Goal: Task Accomplishment & Management: Complete application form

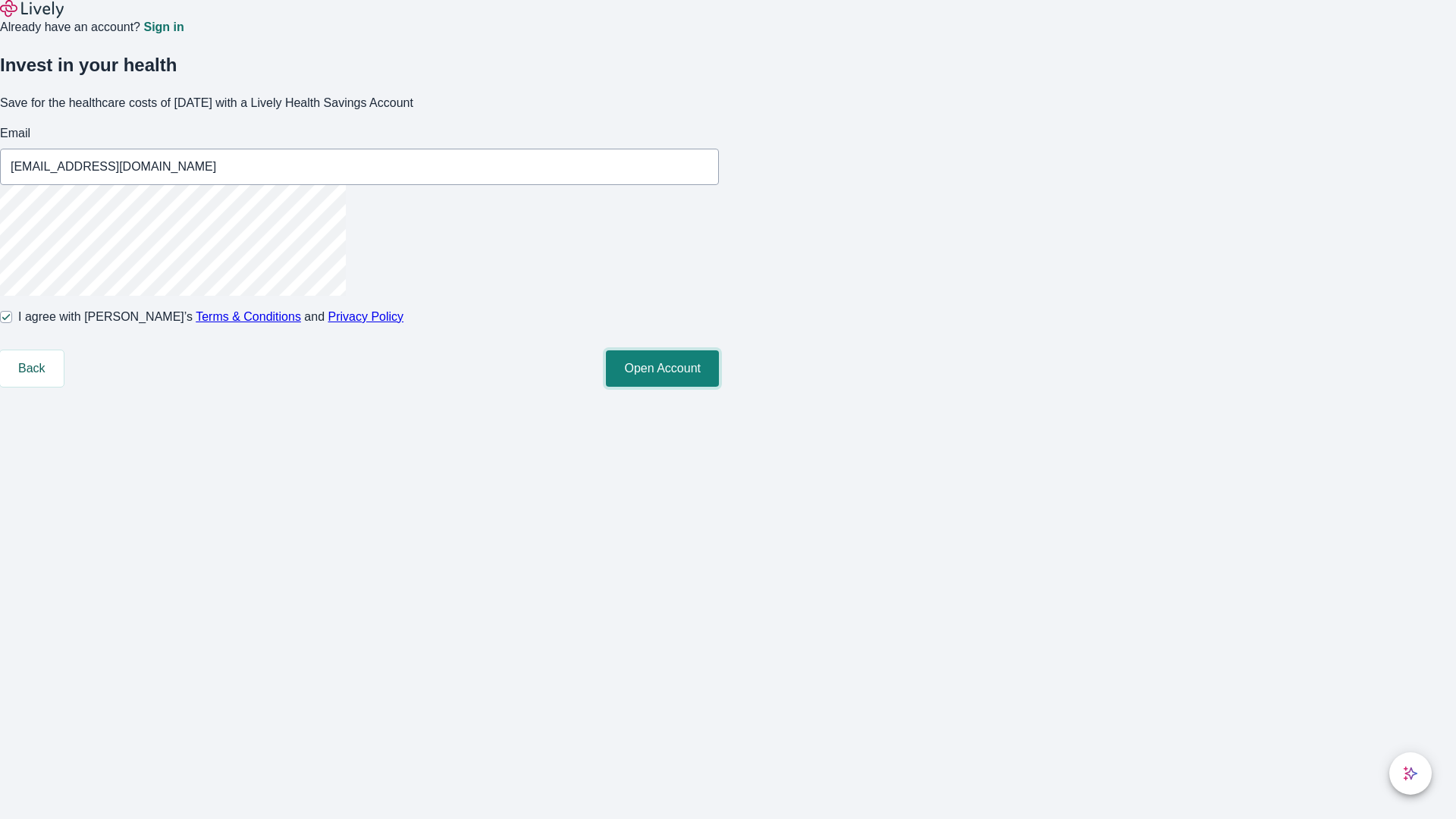
click at [719, 387] on button "Open Account" at bounding box center [663, 368] width 113 height 37
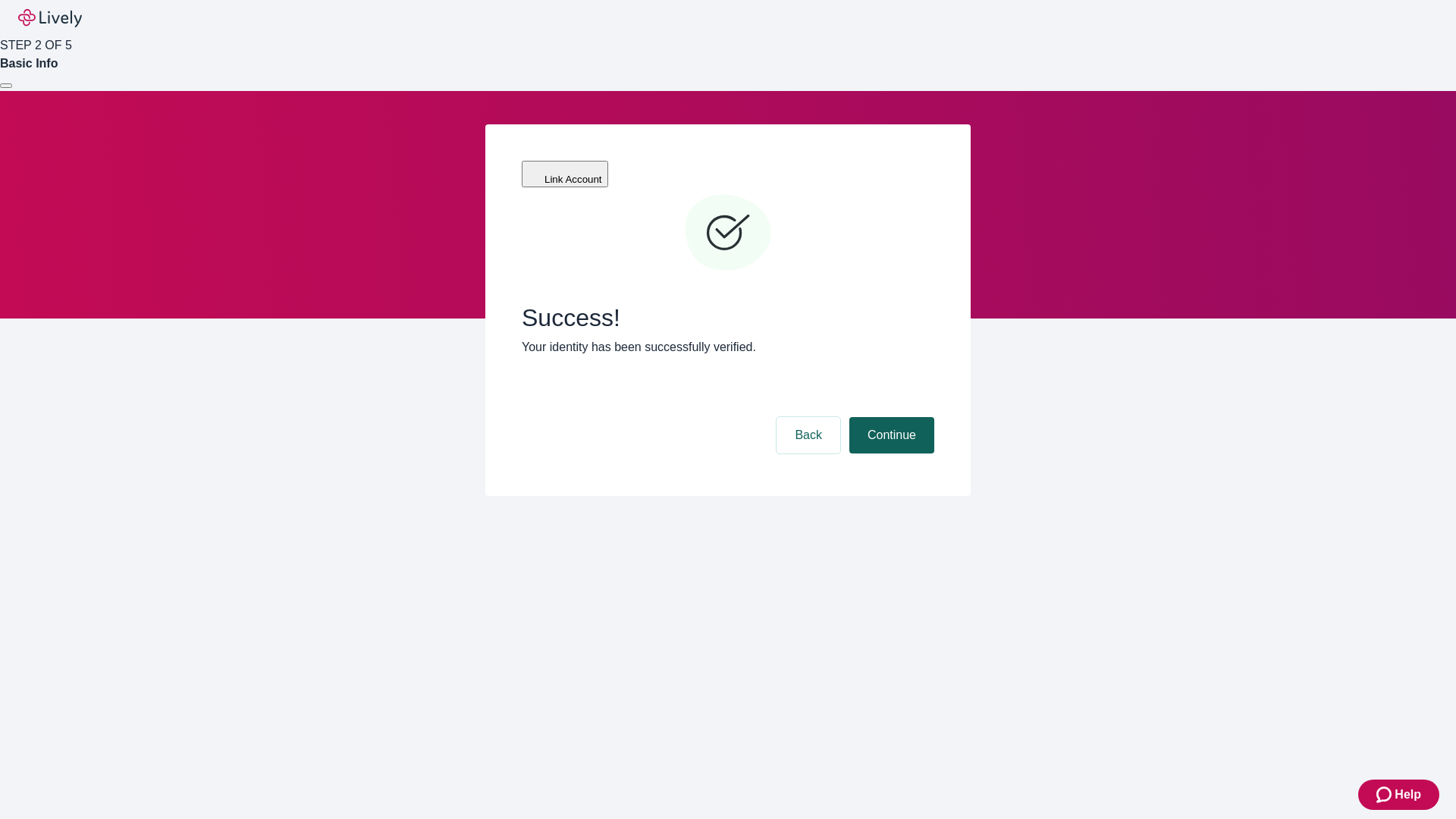
click at [890, 417] on button "Continue" at bounding box center [892, 435] width 85 height 37
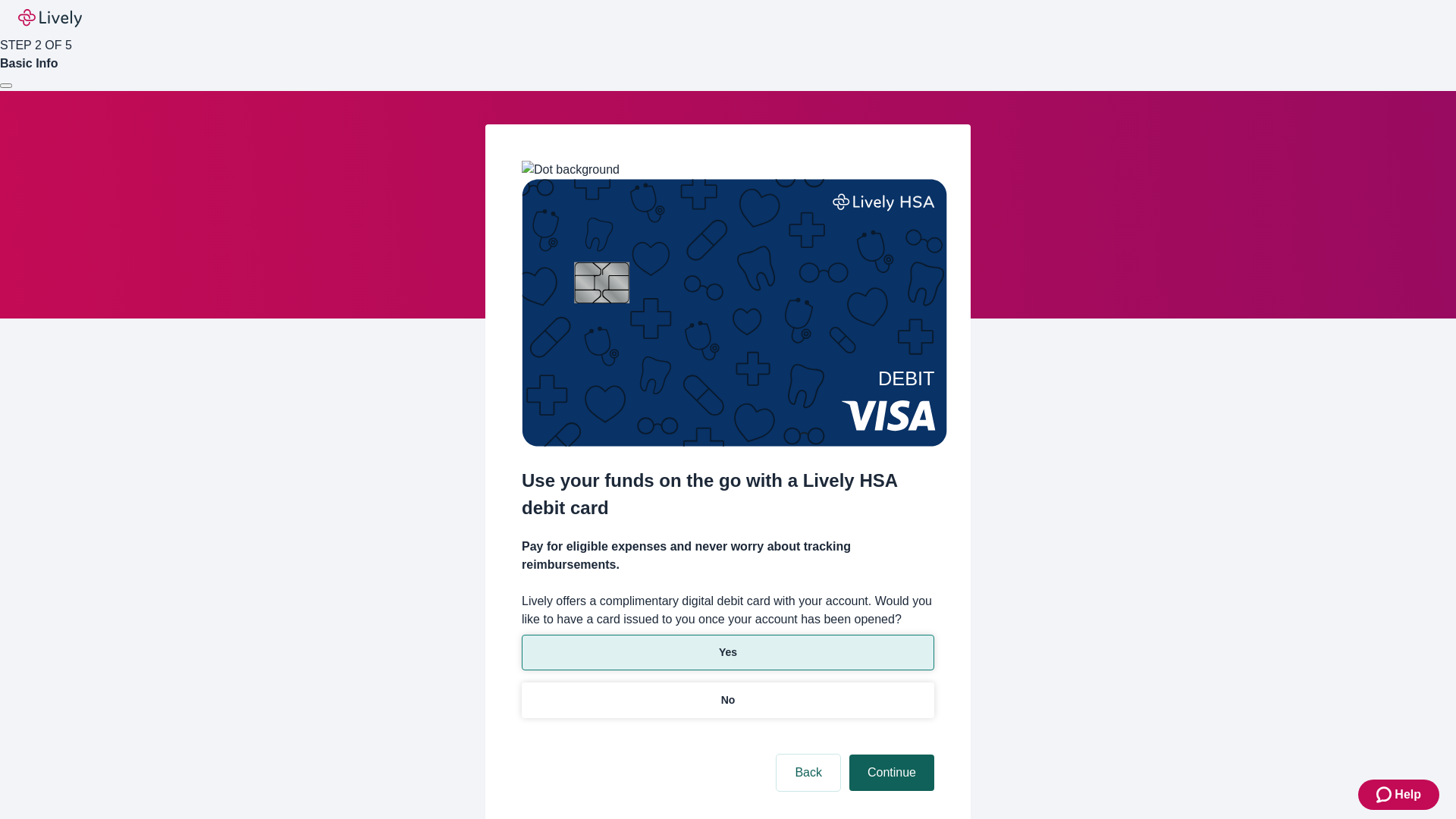
click at [727, 644] on p "Yes" at bounding box center [728, 652] width 18 height 16
click at [890, 754] on button "Continue" at bounding box center [892, 772] width 85 height 37
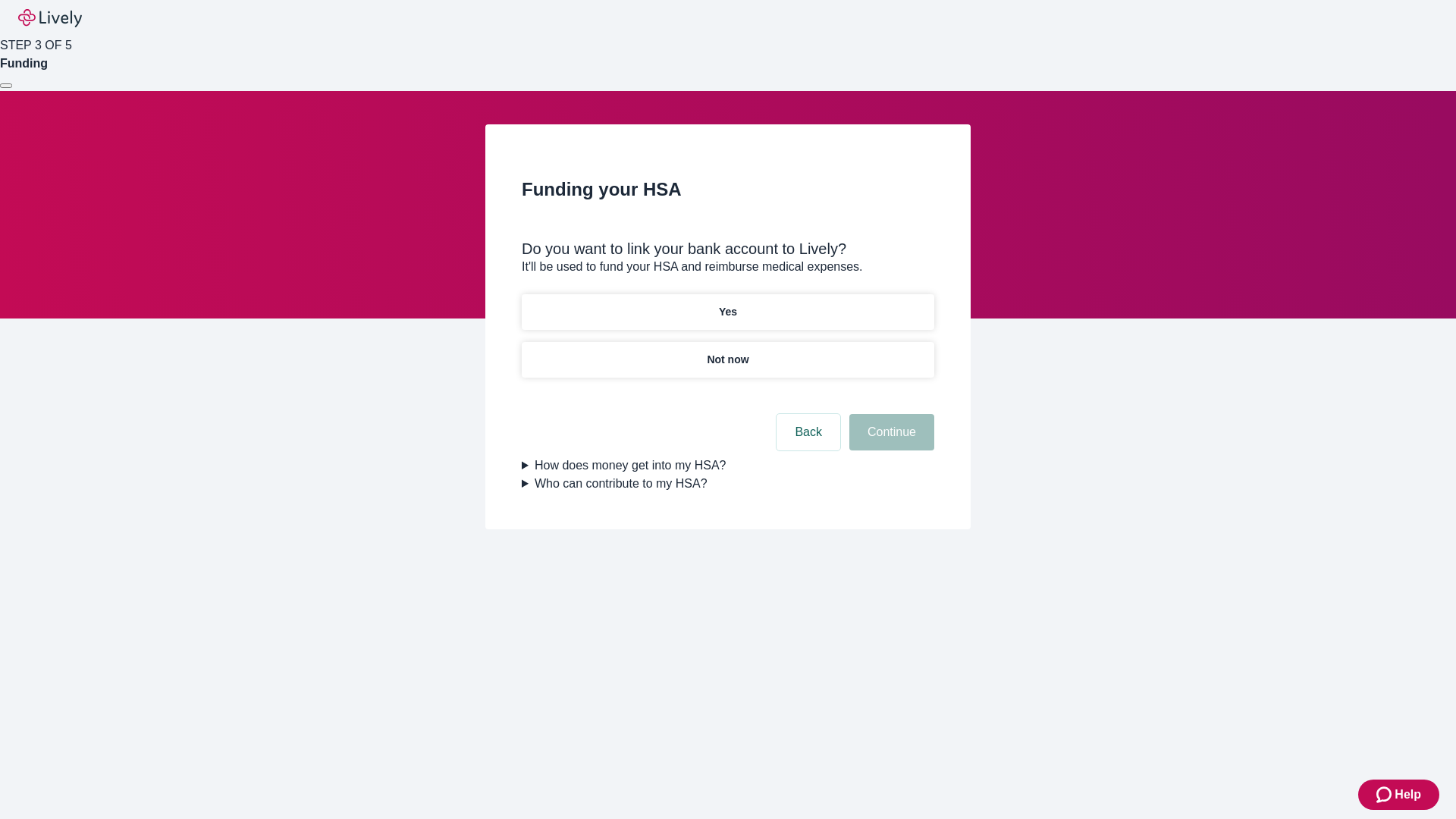
click at [727, 304] on p "Yes" at bounding box center [728, 312] width 18 height 16
click at [890, 414] on button "Continue" at bounding box center [892, 432] width 85 height 37
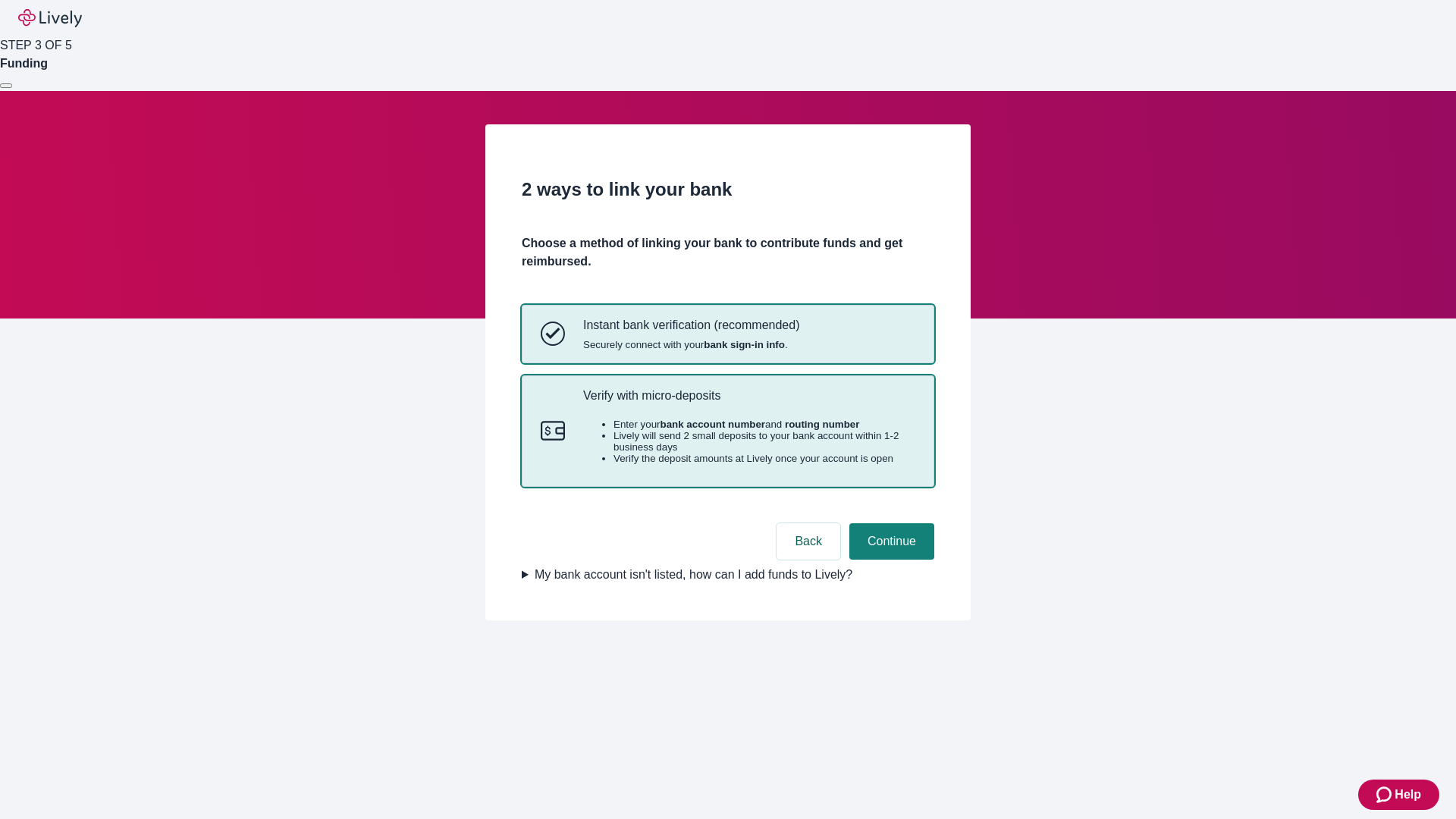
click at [748, 402] on p "Verify with micro-deposits" at bounding box center [749, 396] width 332 height 15
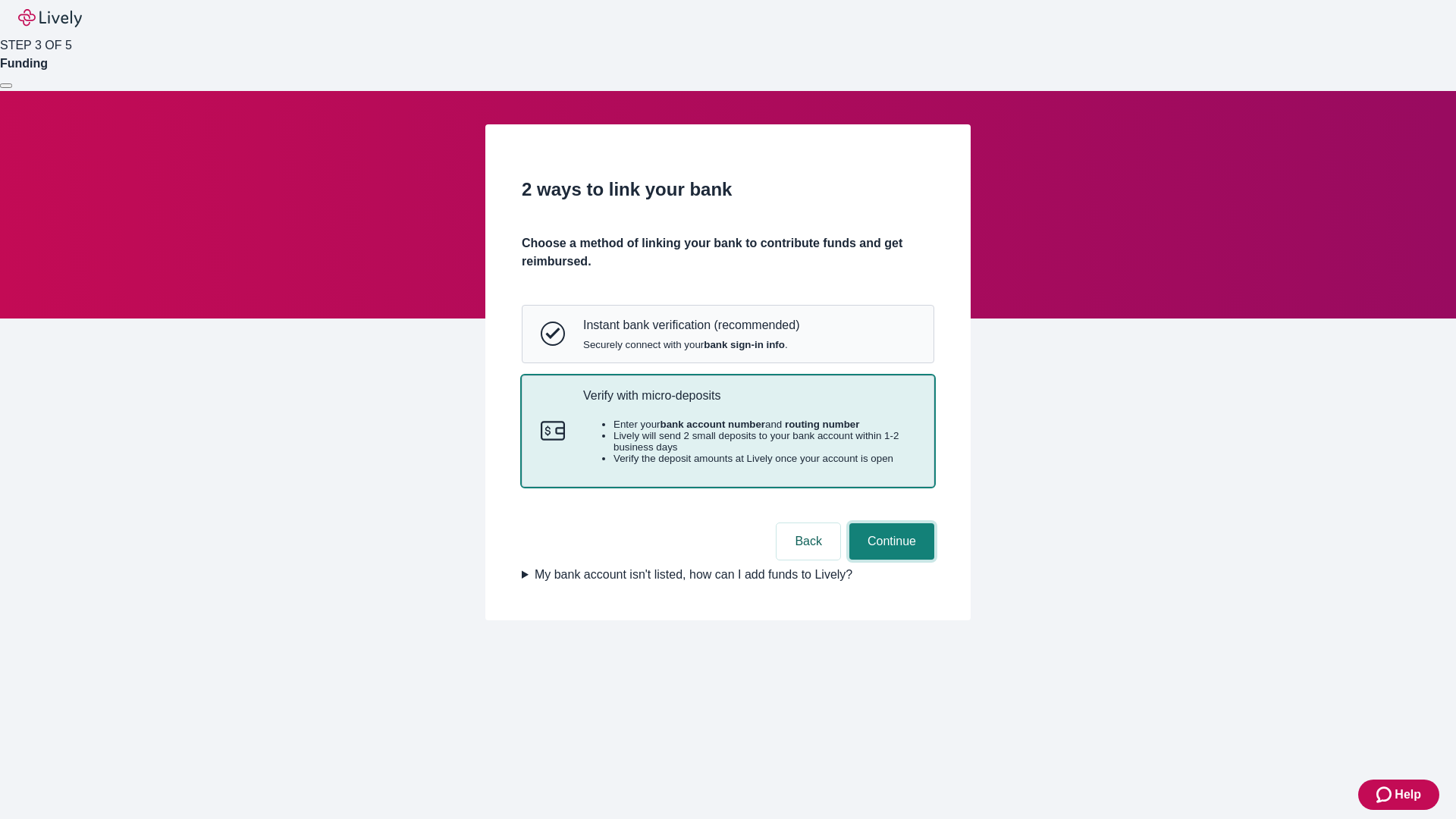
click at [890, 559] on button "Continue" at bounding box center [892, 541] width 85 height 37
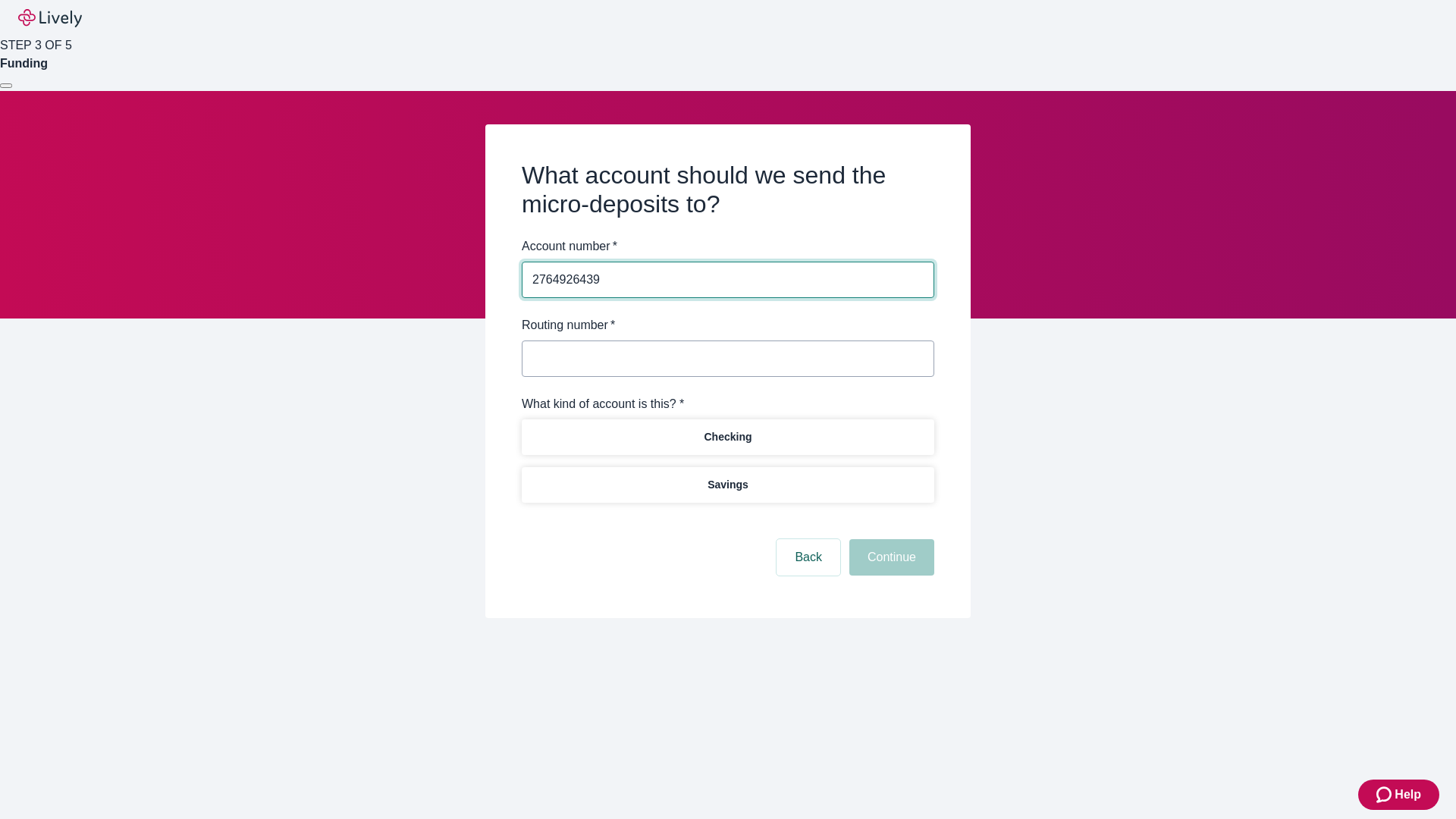
type input "2764926439"
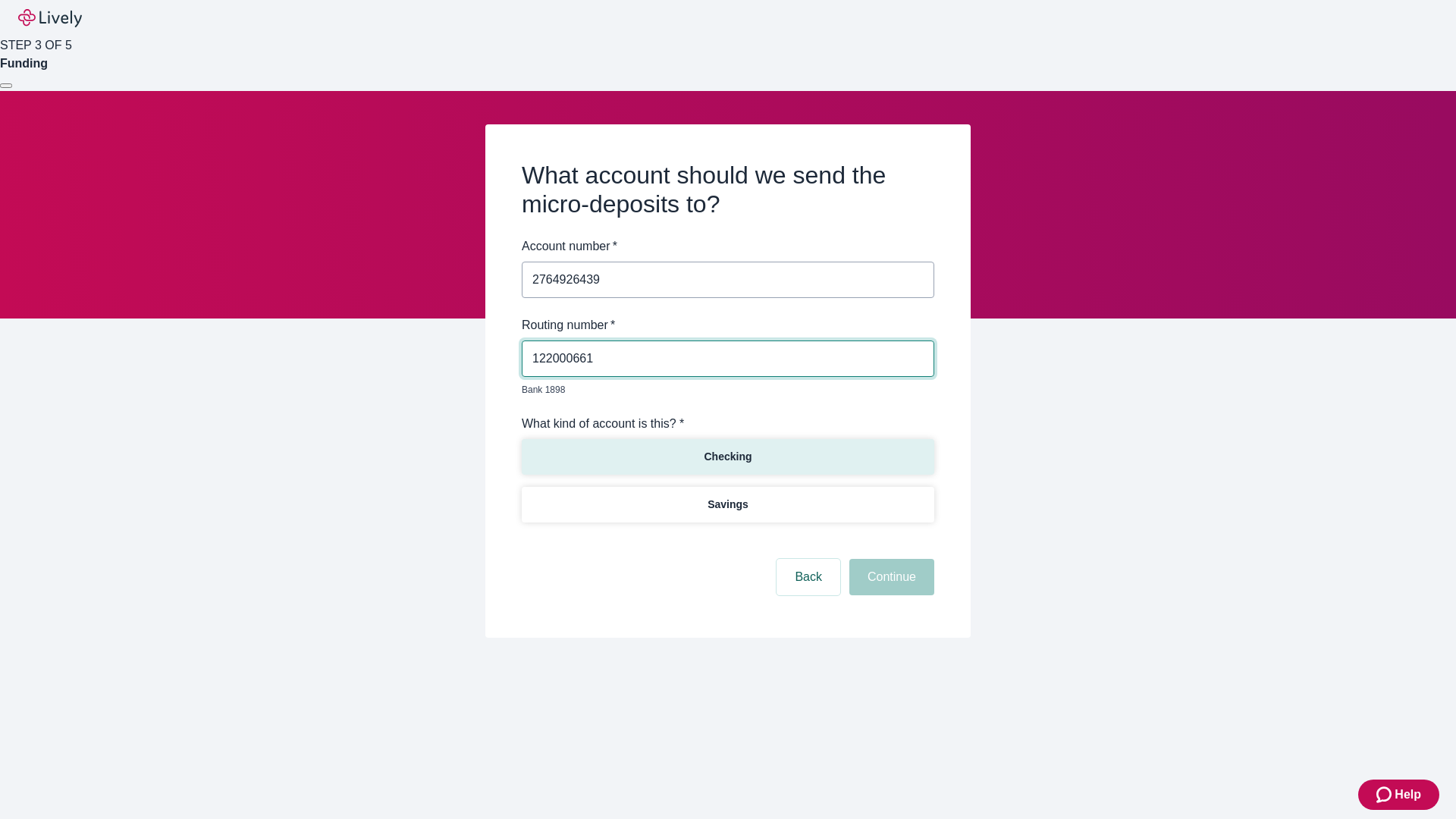
type input "122000661"
click at [727, 449] on p "Checking" at bounding box center [728, 456] width 48 height 16
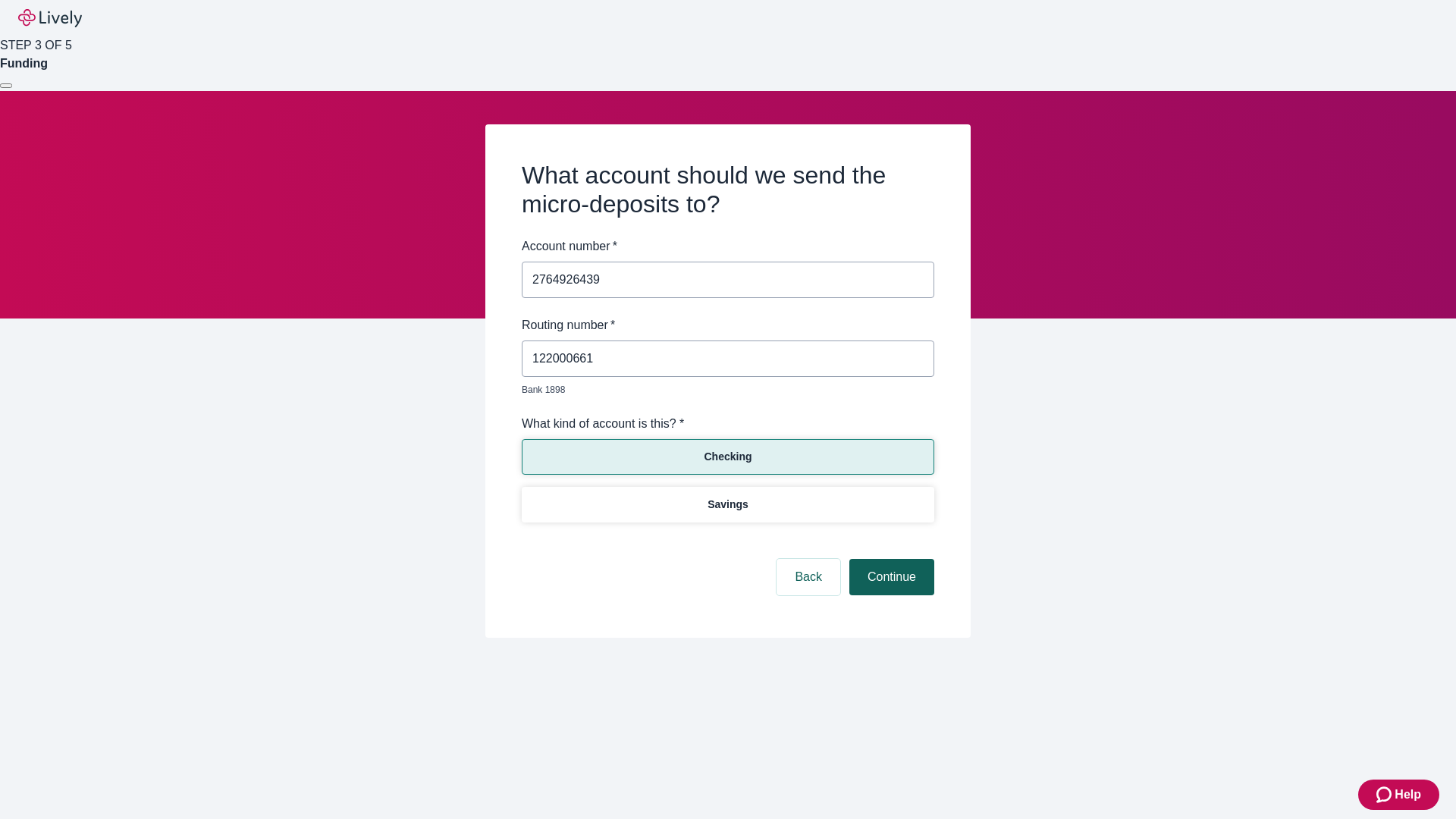
click at [890, 559] on button "Continue" at bounding box center [892, 577] width 85 height 37
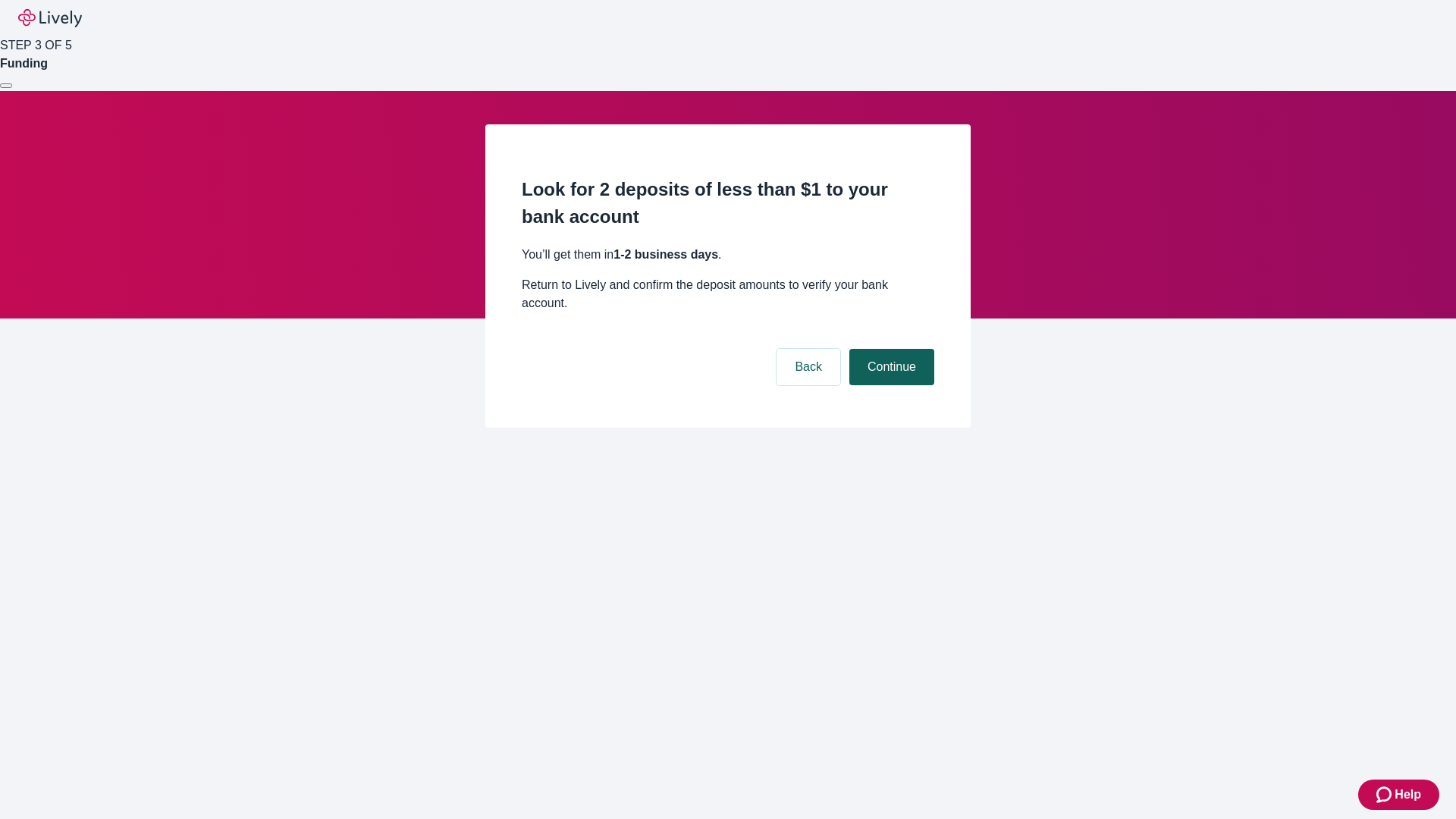
click at [890, 348] on button "Continue" at bounding box center [892, 367] width 85 height 37
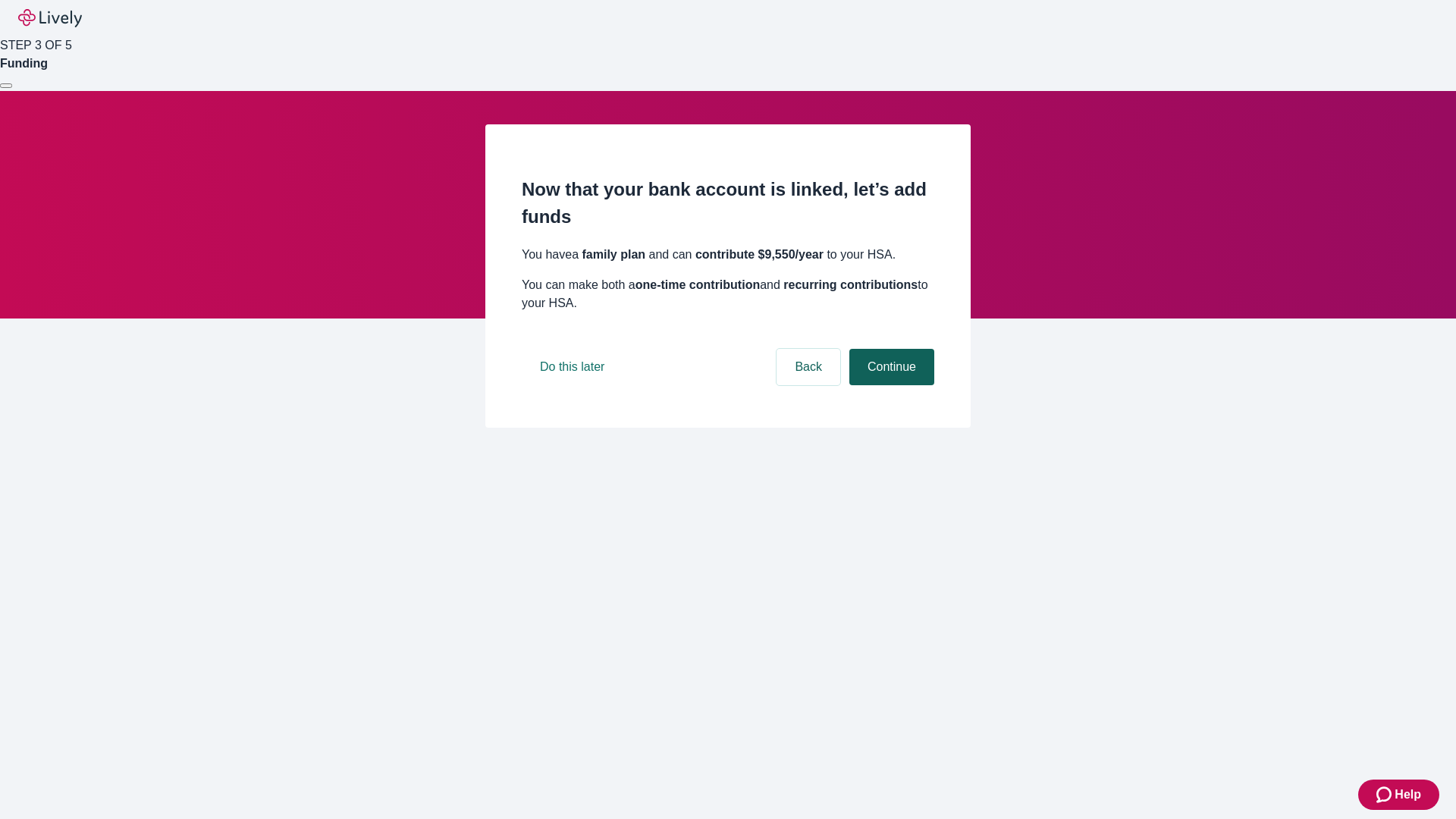
click at [890, 385] on button "Continue" at bounding box center [892, 367] width 85 height 37
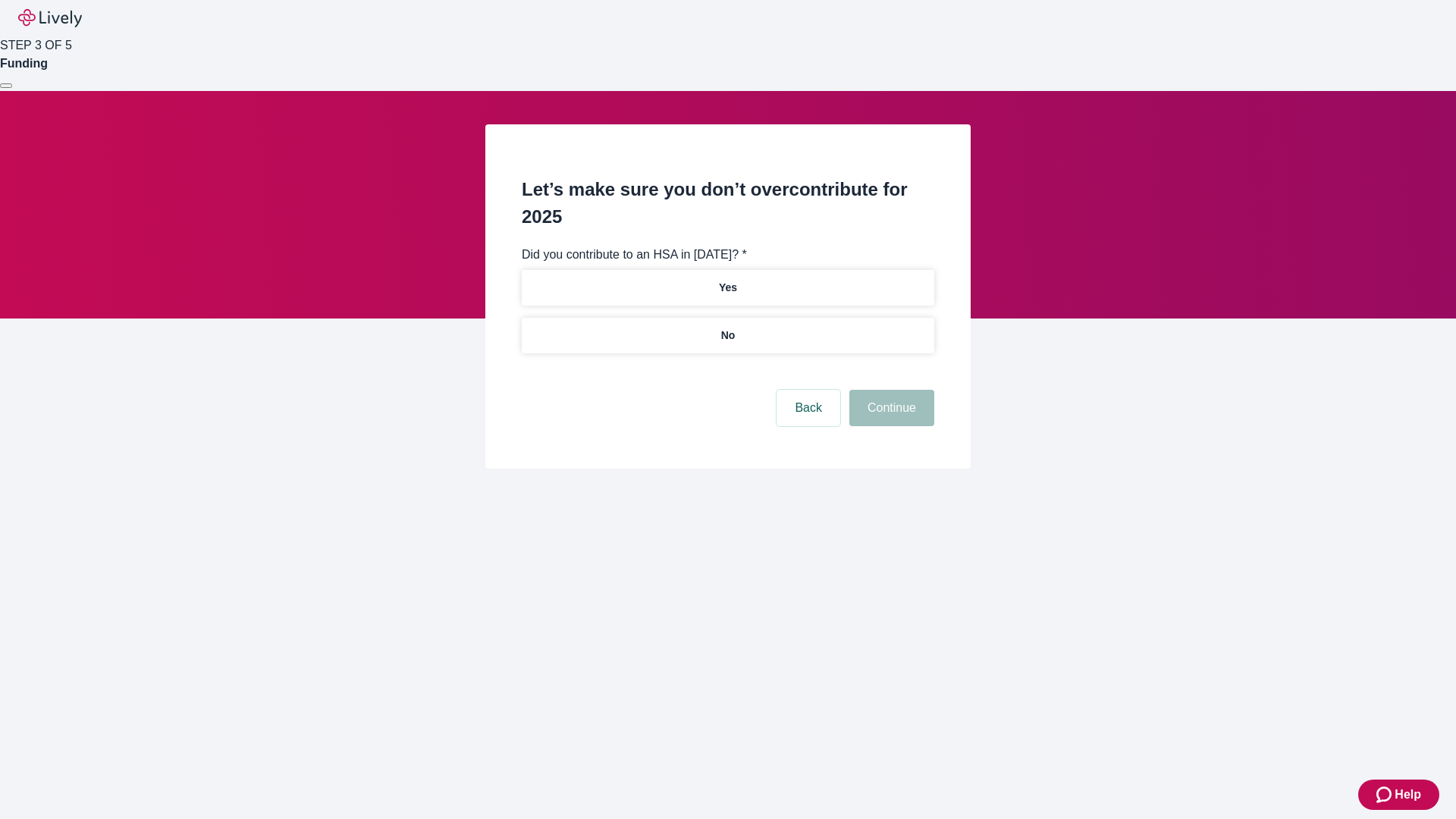
click at [727, 327] on p "No" at bounding box center [729, 335] width 15 height 16
click at [890, 389] on button "Continue" at bounding box center [892, 408] width 85 height 37
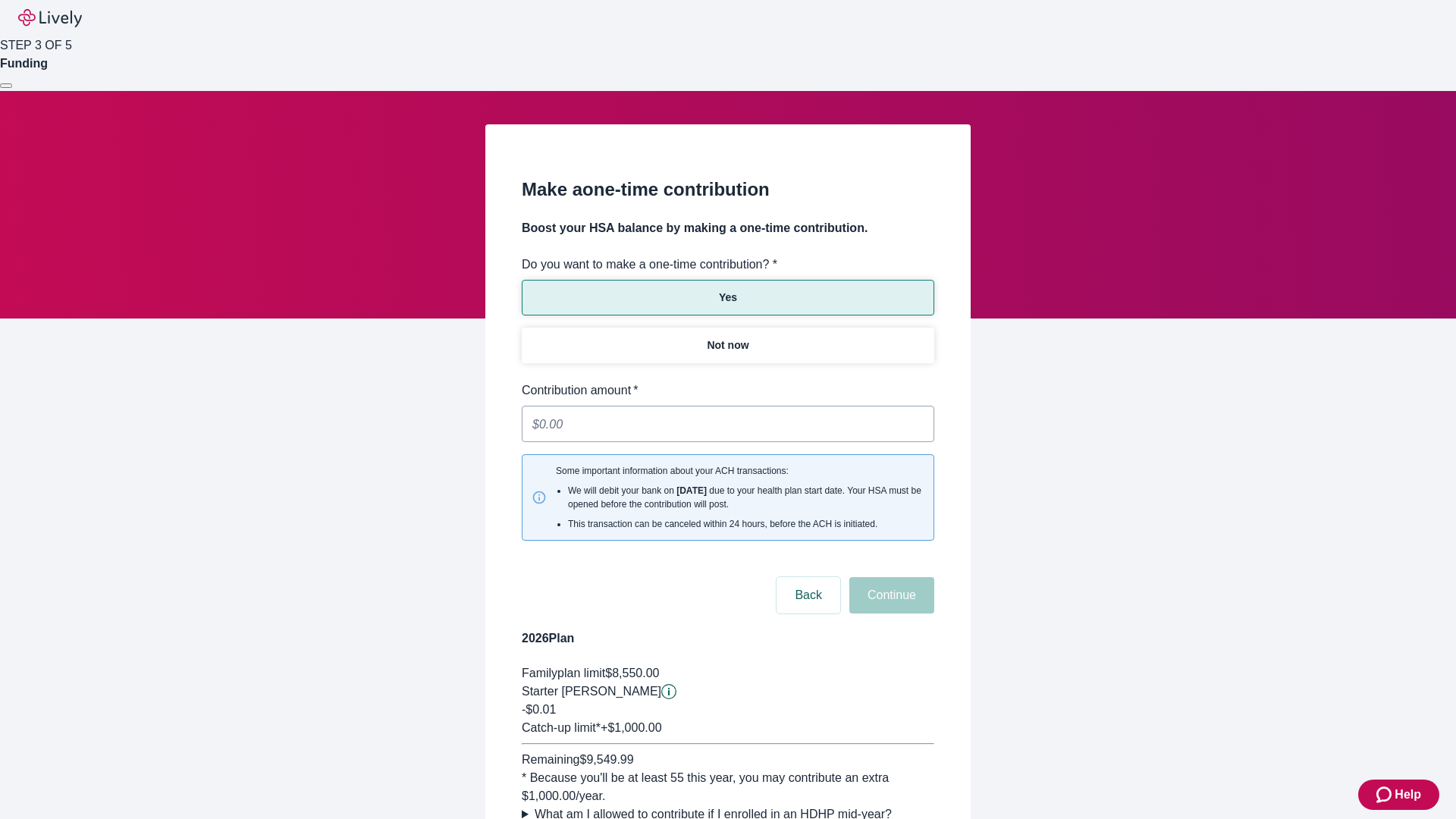
type input "0.01"
click at [890, 577] on button "Continue" at bounding box center [892, 595] width 85 height 37
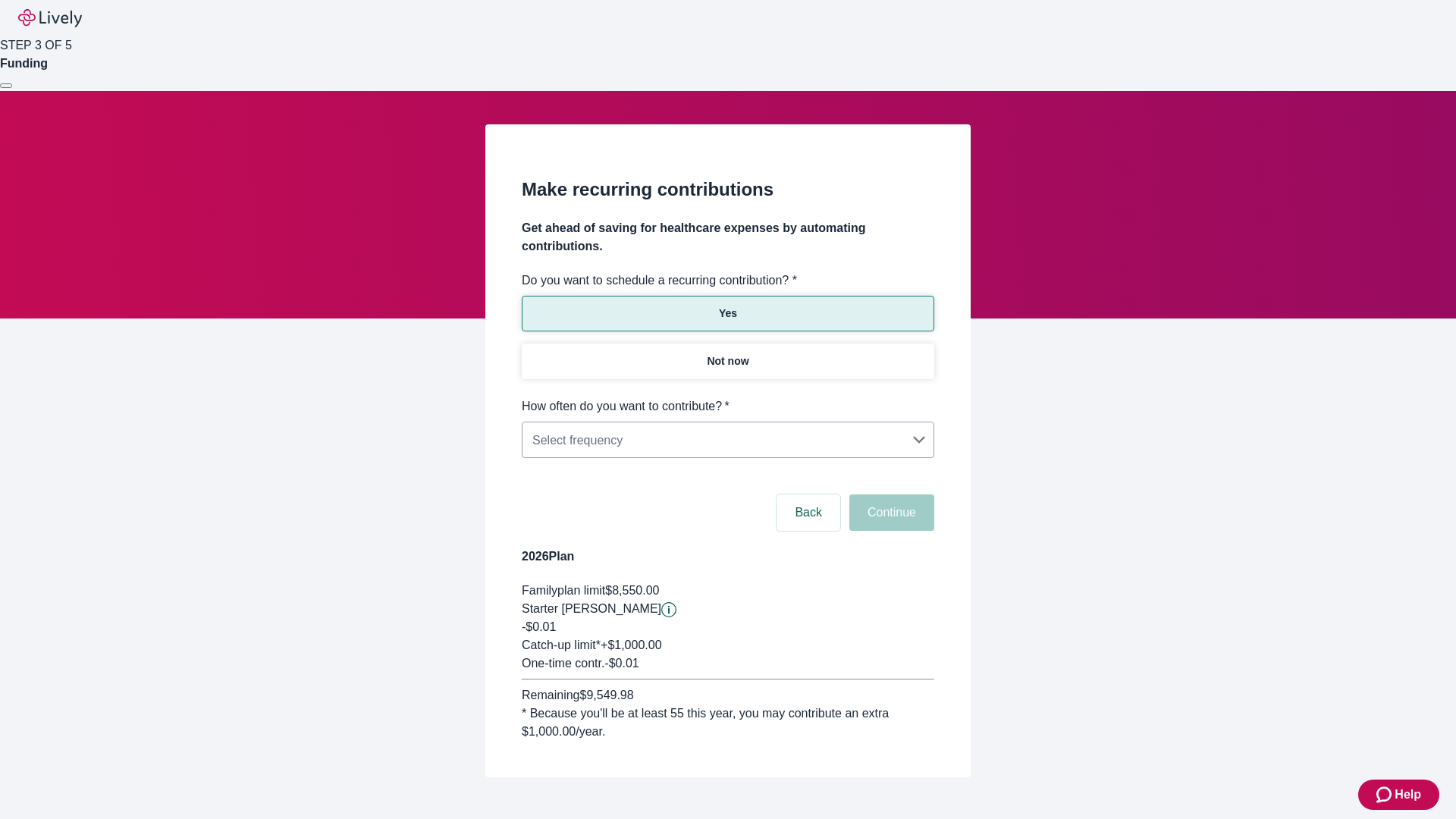
click at [727, 398] on body "Help STEP 3 OF 5 Funding Make recurring contributions Get ahead of saving for h…" at bounding box center [728, 425] width 1456 height 850
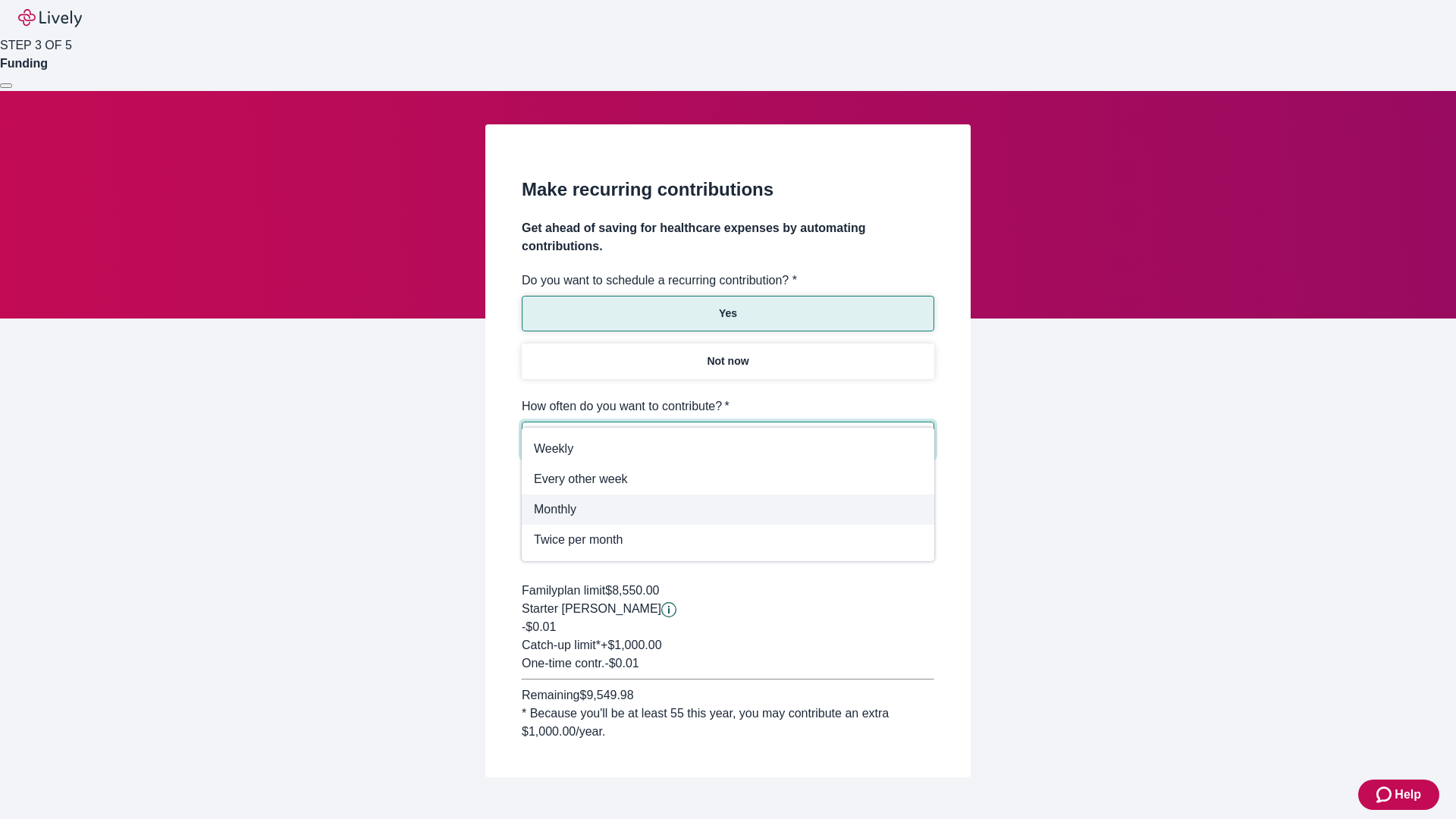
click at [728, 509] on span "Monthly" at bounding box center [728, 509] width 389 height 18
type input "Monthly"
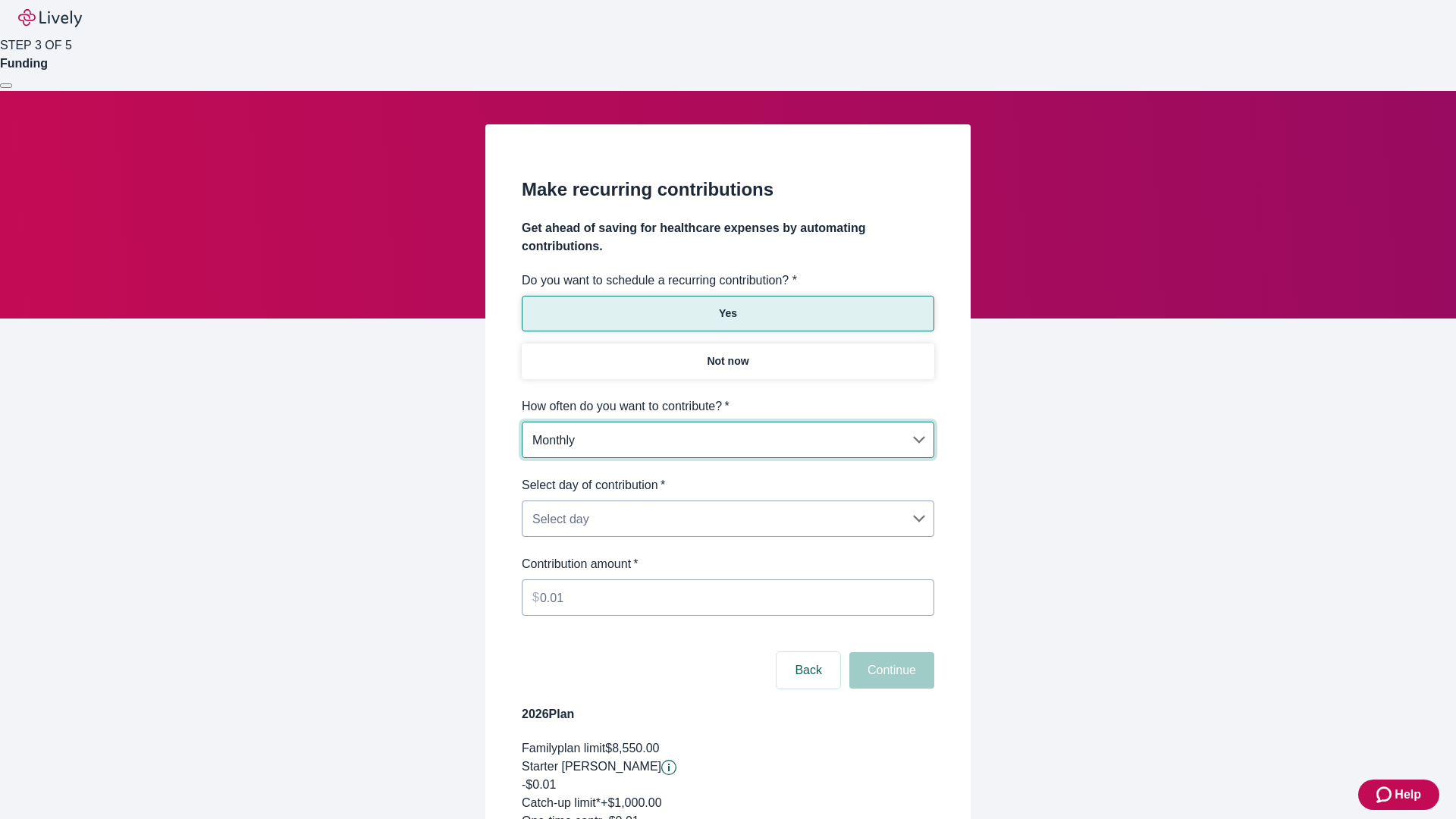
click at [727, 476] on body "Help STEP 3 OF 5 Funding Make recurring contributions Get ahead of saving for h…" at bounding box center [728, 504] width 1456 height 1007
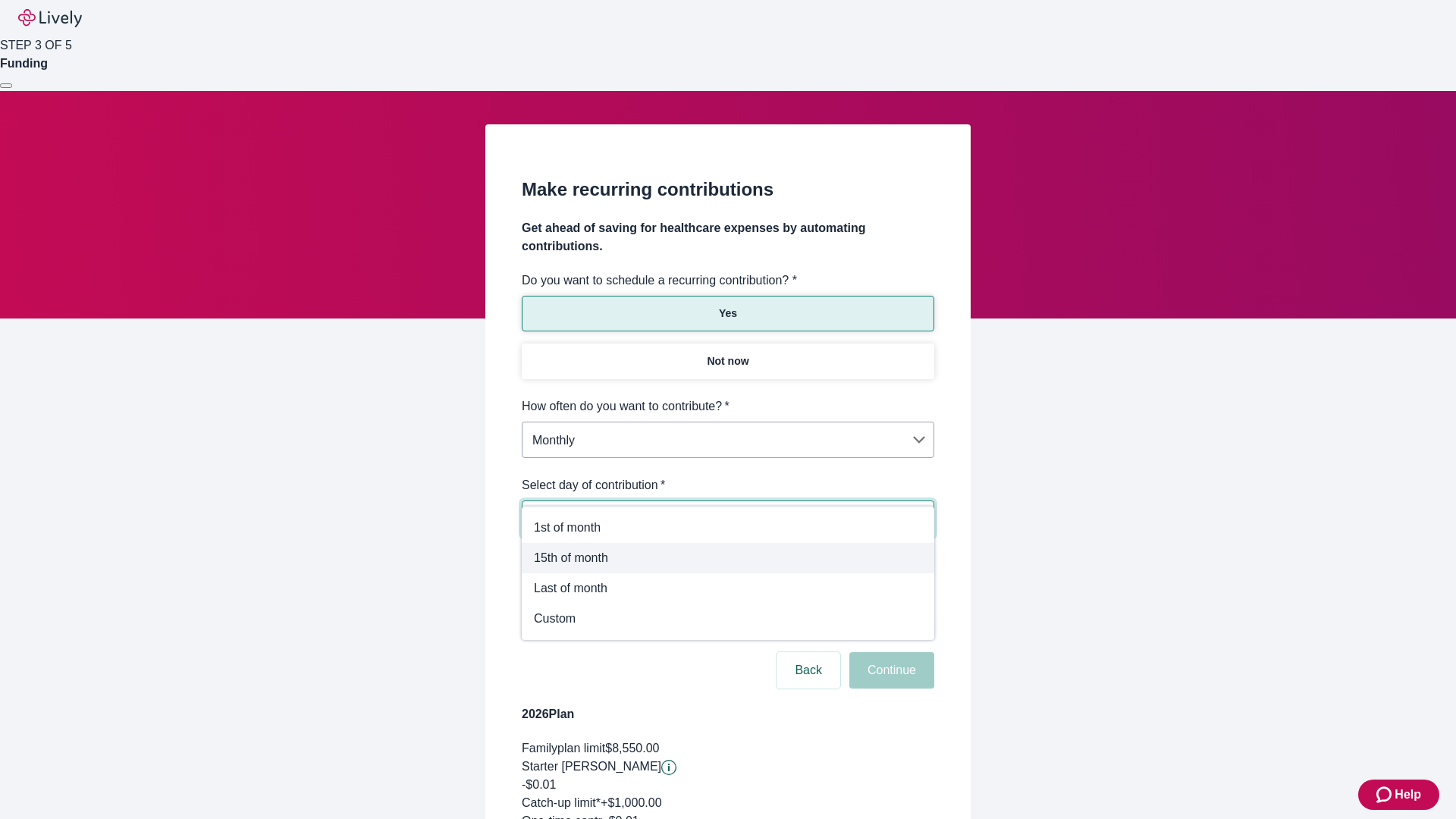
click at [728, 558] on span "15th of month" at bounding box center [728, 558] width 389 height 18
type input "Monthly15th"
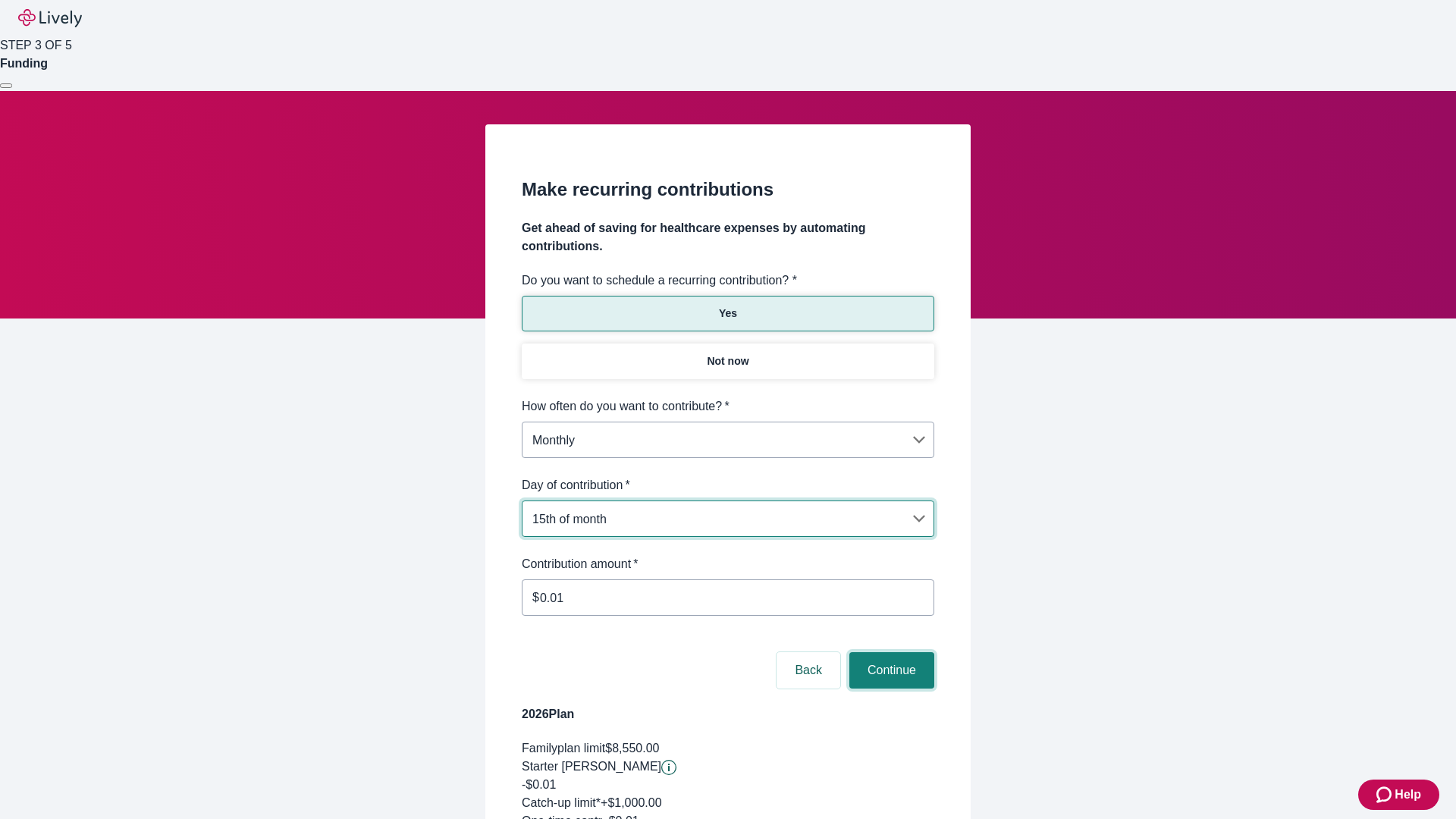
click at [890, 652] on button "Continue" at bounding box center [892, 670] width 85 height 37
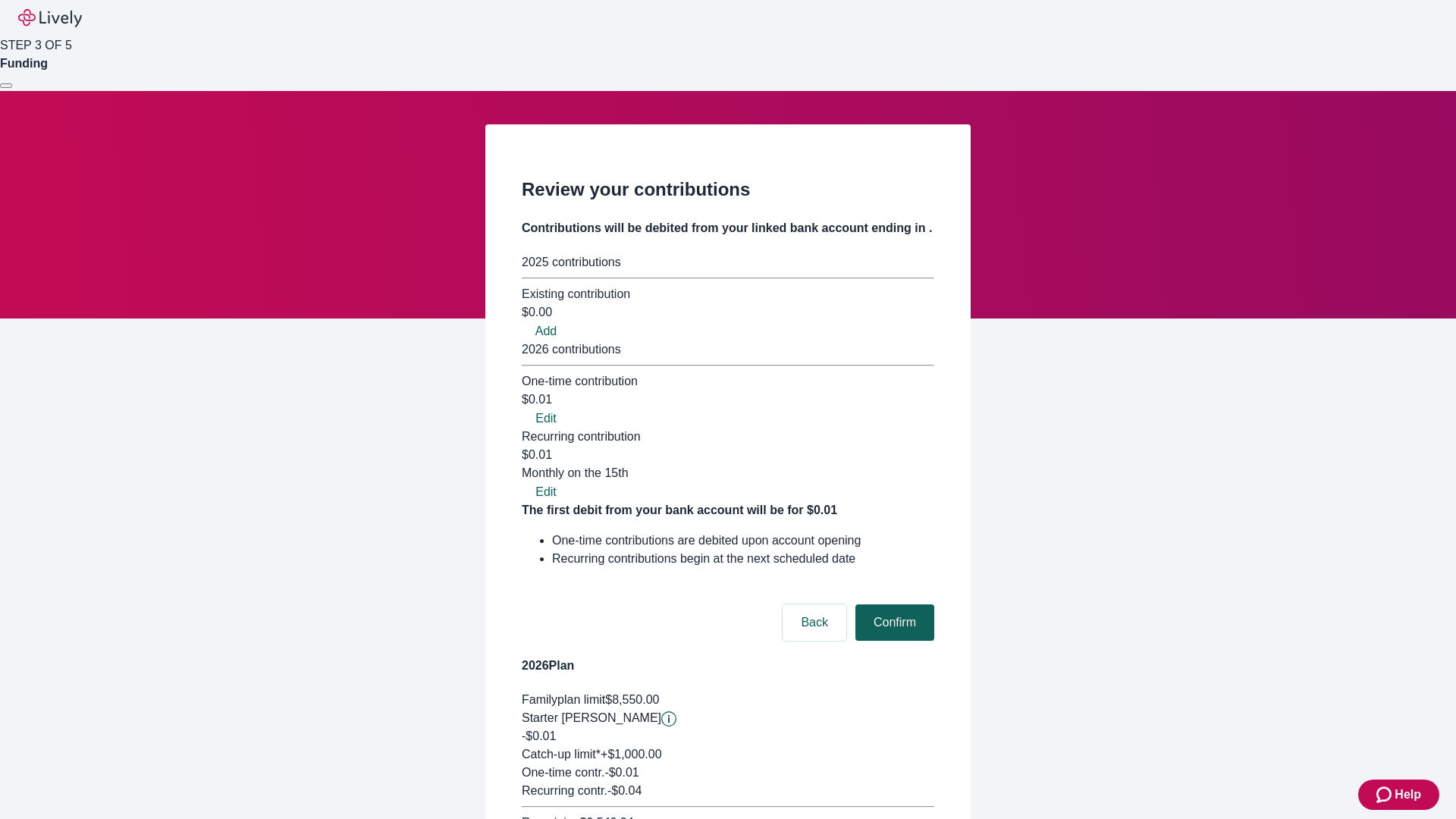
click at [893, 604] on button "Confirm" at bounding box center [894, 622] width 79 height 37
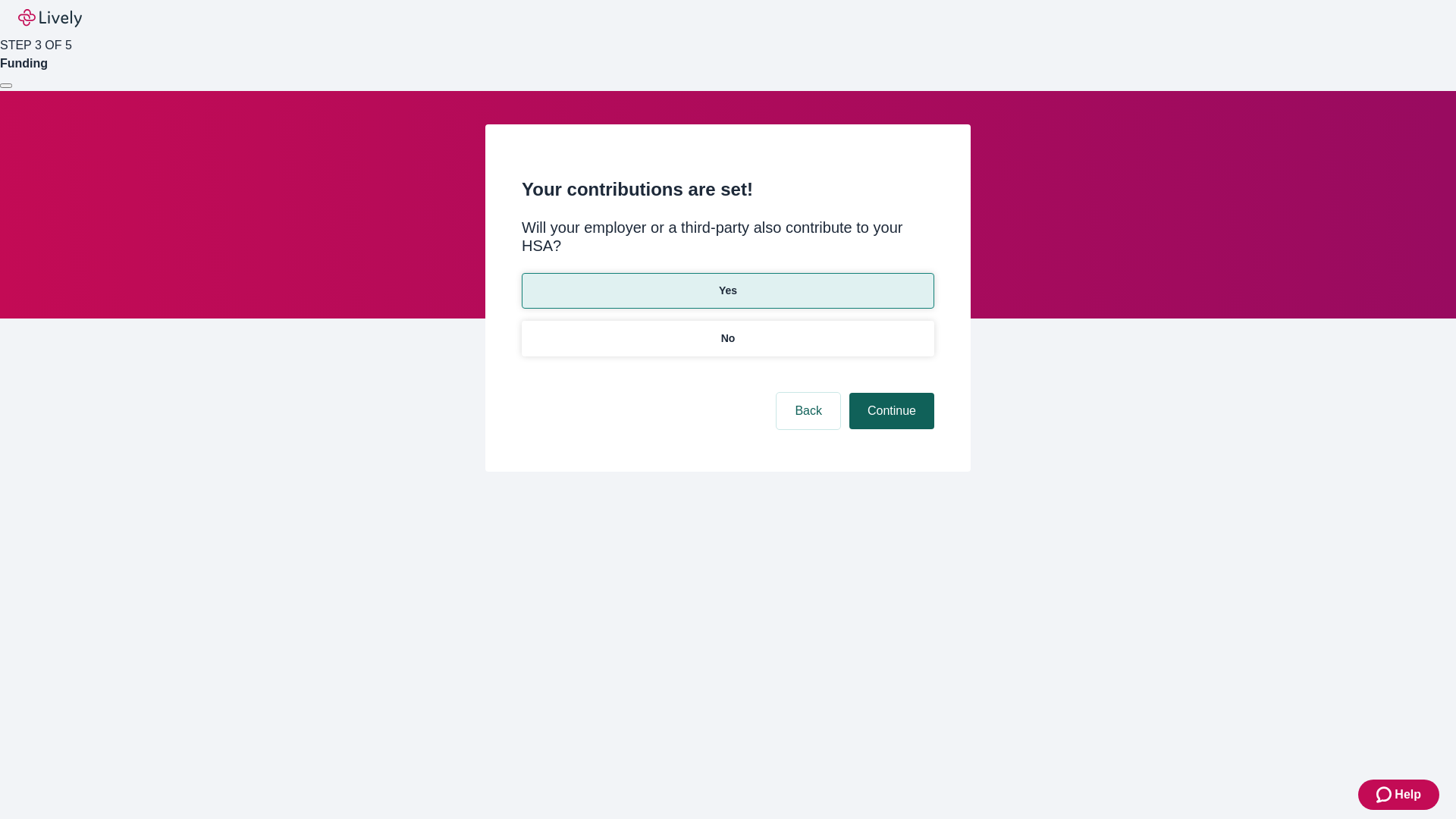
click at [890, 393] on button "Continue" at bounding box center [892, 411] width 85 height 37
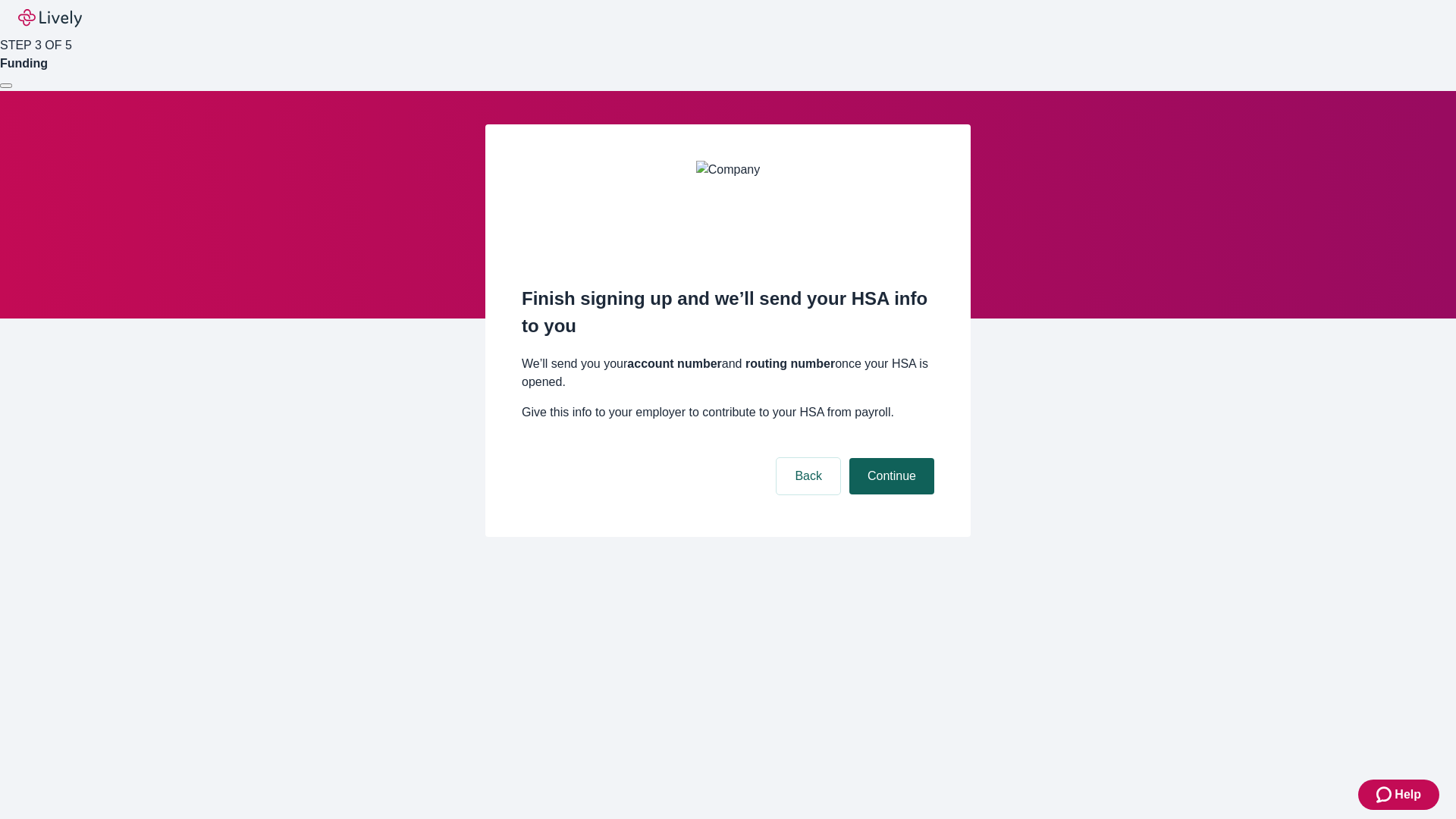
click at [890, 458] on button "Continue" at bounding box center [892, 476] width 85 height 37
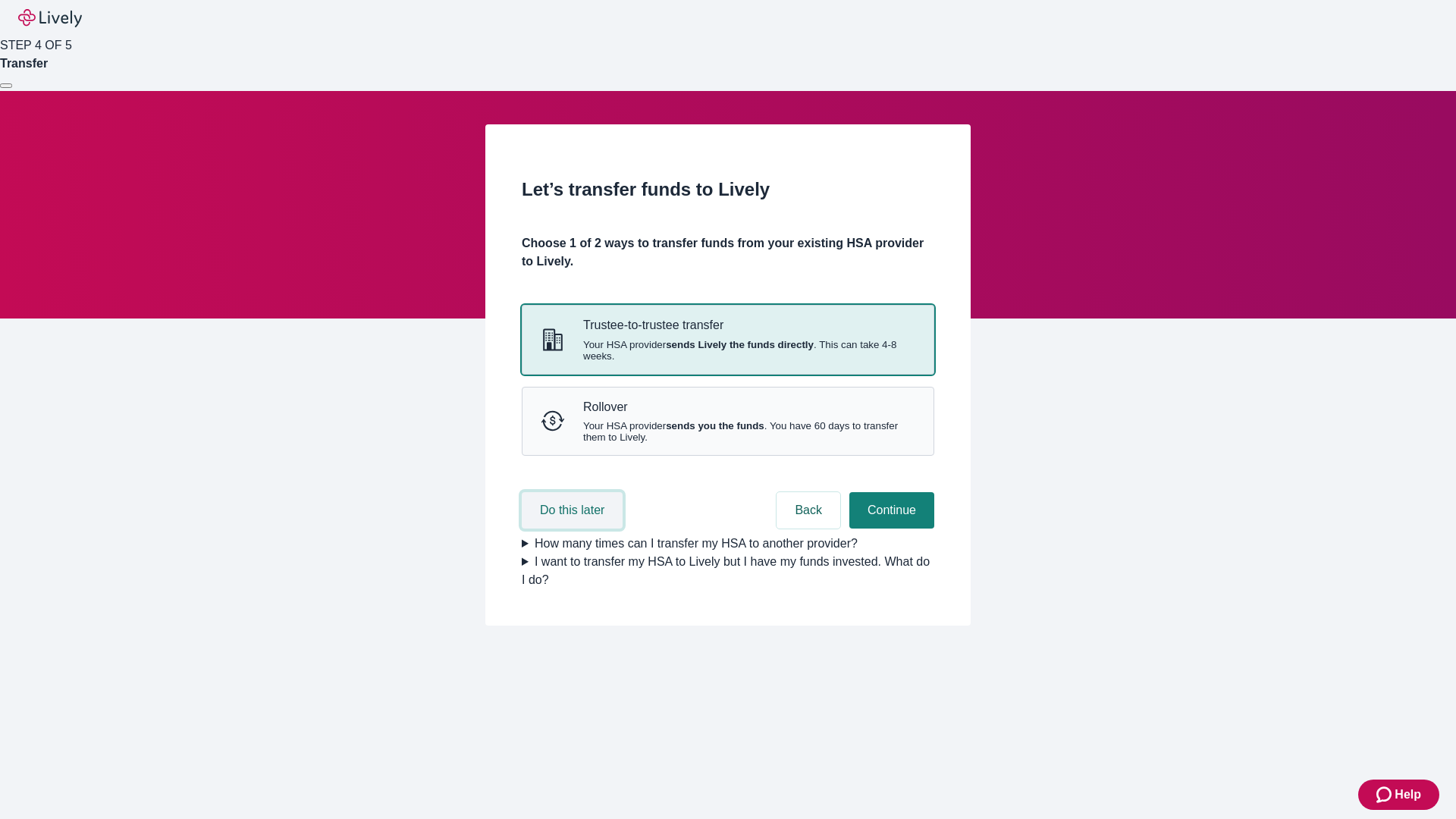
click at [574, 528] on button "Do this later" at bounding box center [573, 510] width 101 height 37
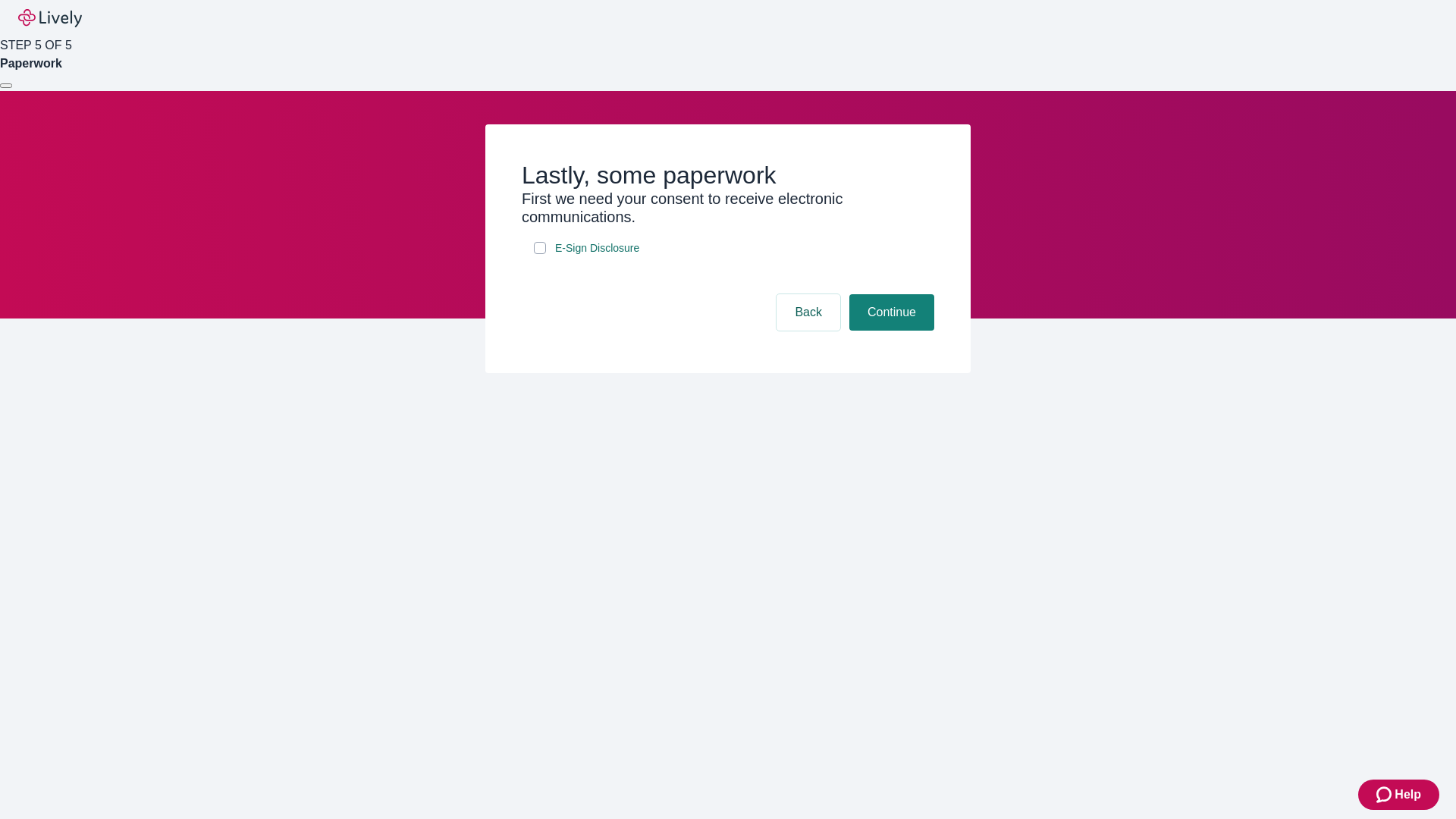
click at [540, 254] on input "E-Sign Disclosure" at bounding box center [540, 248] width 12 height 12
checkbox input "true"
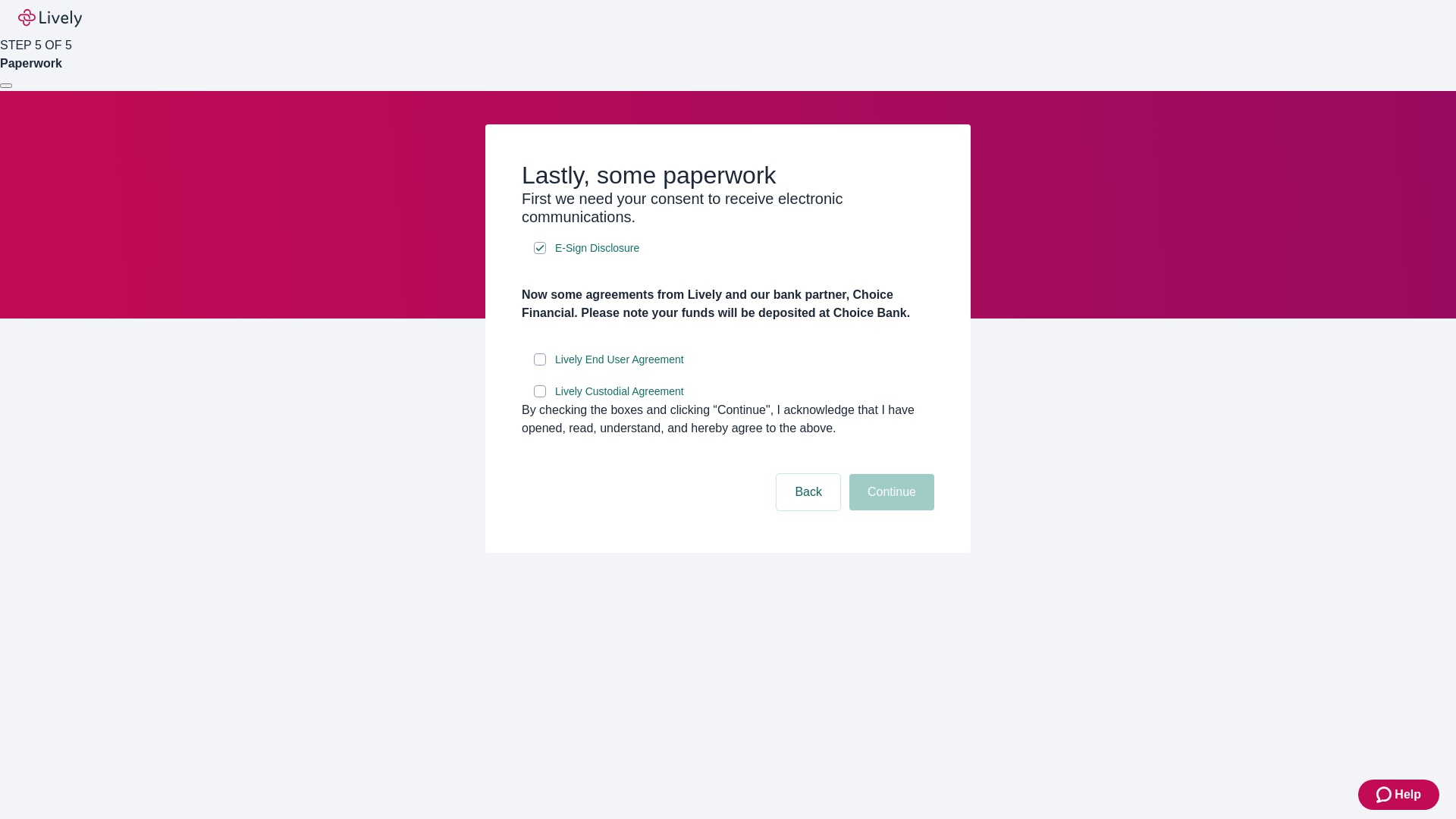
click at [540, 366] on input "Lively End User Agreement" at bounding box center [540, 358] width 12 height 12
checkbox input "true"
click at [540, 398] on input "Lively Custodial Agreement" at bounding box center [540, 390] width 12 height 12
checkbox input "true"
click at [890, 510] on button "Continue" at bounding box center [892, 492] width 85 height 37
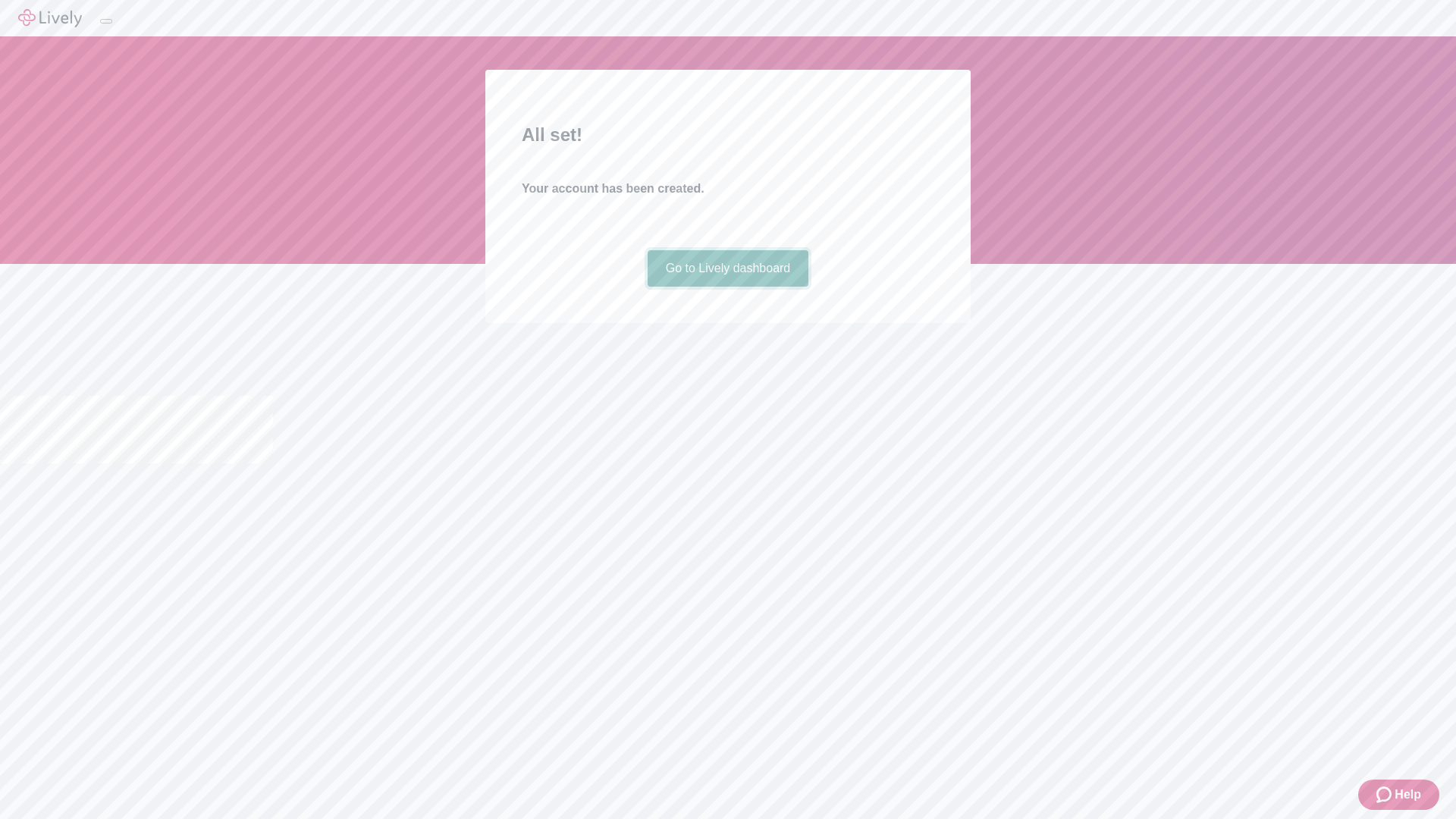
click at [727, 286] on link "Go to Lively dashboard" at bounding box center [728, 269] width 162 height 37
